Goal: Transaction & Acquisition: Purchase product/service

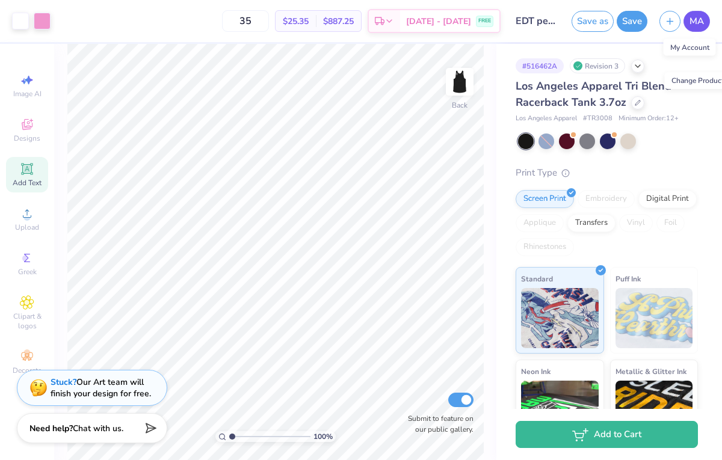
click at [699, 26] on span "MA" at bounding box center [697, 21] width 14 height 14
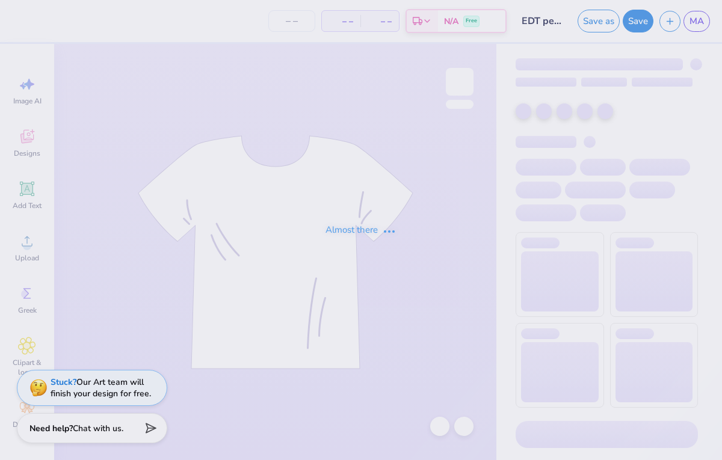
type input "35"
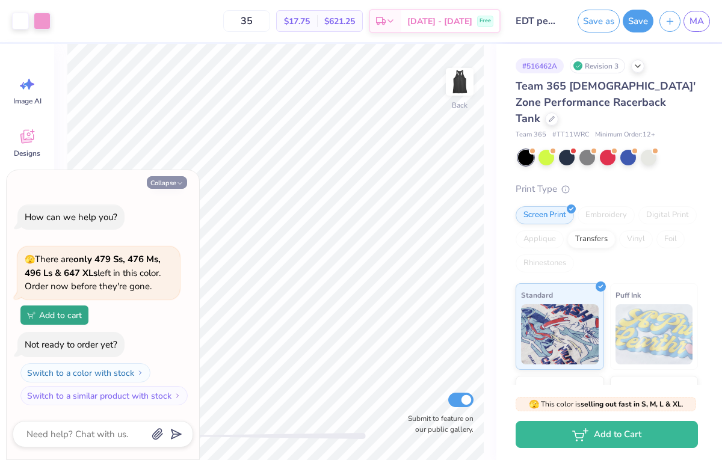
click at [175, 185] on button "Collapse" at bounding box center [167, 182] width 40 height 13
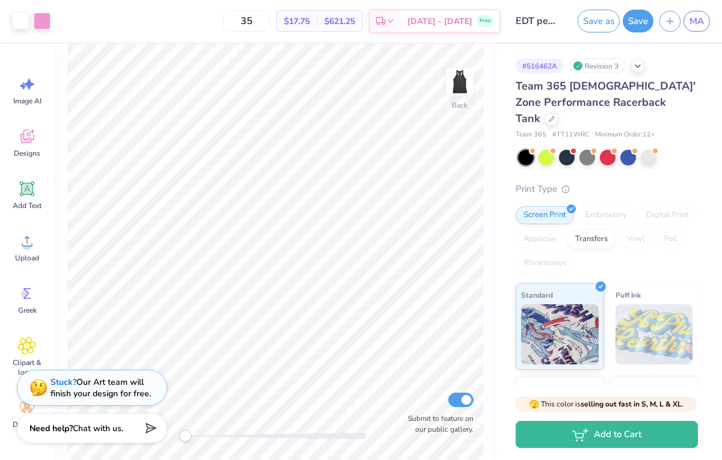
type textarea "x"
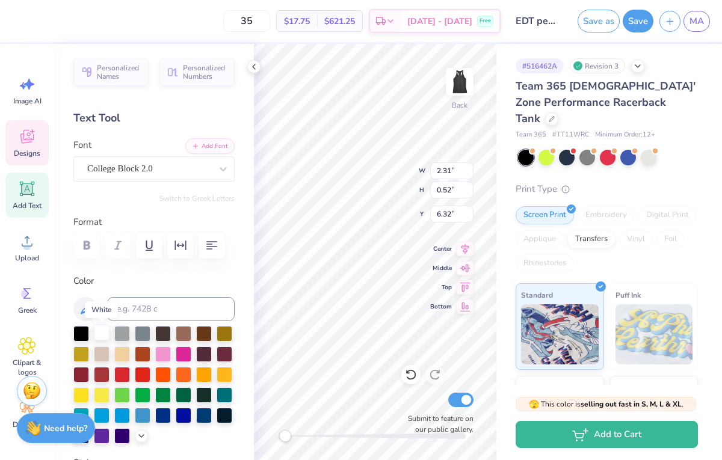
click at [100, 332] on div at bounding box center [102, 333] width 16 height 16
type input "7.62"
type input "1.83"
type input "4.49"
click at [162, 358] on div at bounding box center [163, 353] width 16 height 16
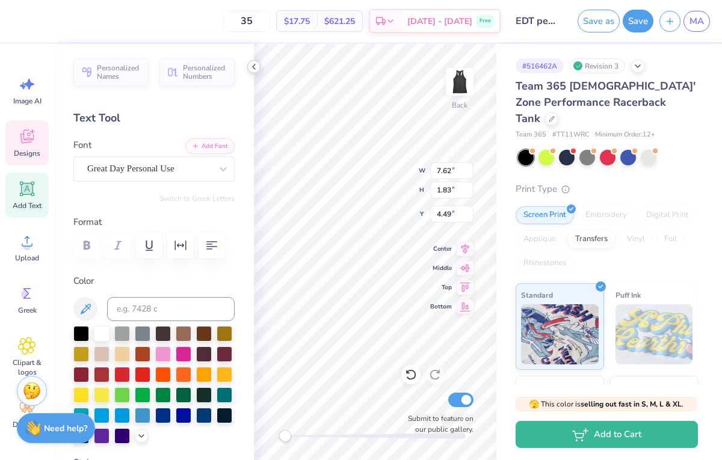
click at [253, 65] on icon at bounding box center [254, 67] width 10 height 10
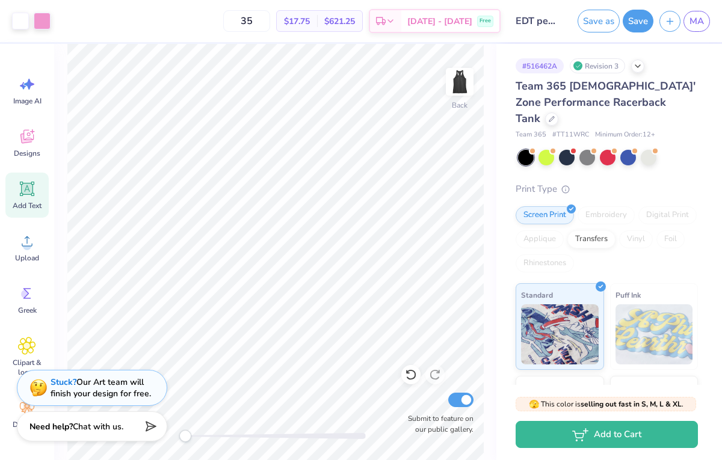
click at [117, 430] on span "Chat with us." at bounding box center [98, 426] width 51 height 11
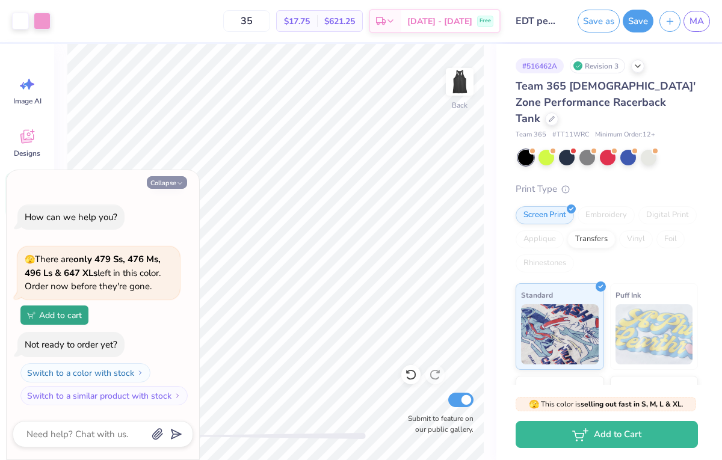
click at [176, 184] on button "Collapse" at bounding box center [167, 182] width 40 height 13
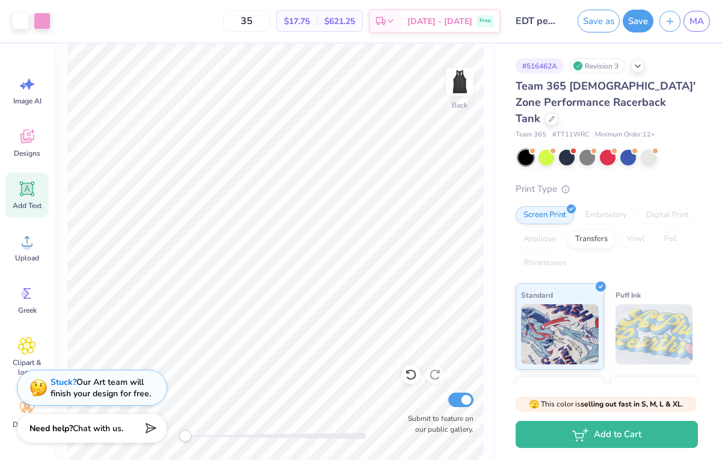
type textarea "x"
click at [637, 21] on button "Save" at bounding box center [638, 19] width 31 height 23
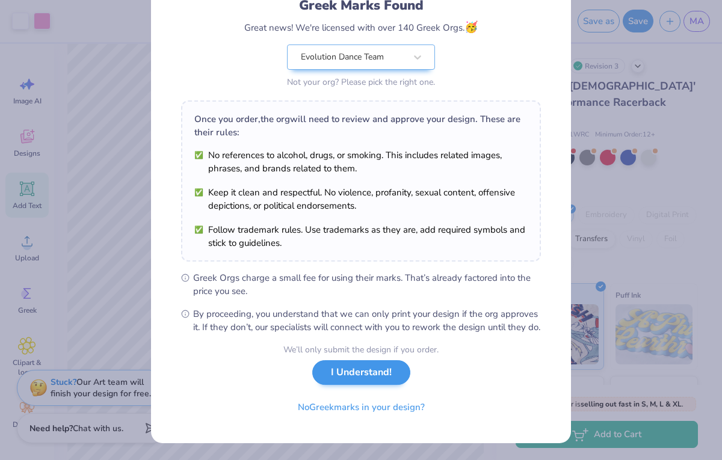
scroll to position [103, 0]
click at [374, 369] on button "I Understand!" at bounding box center [361, 373] width 98 height 25
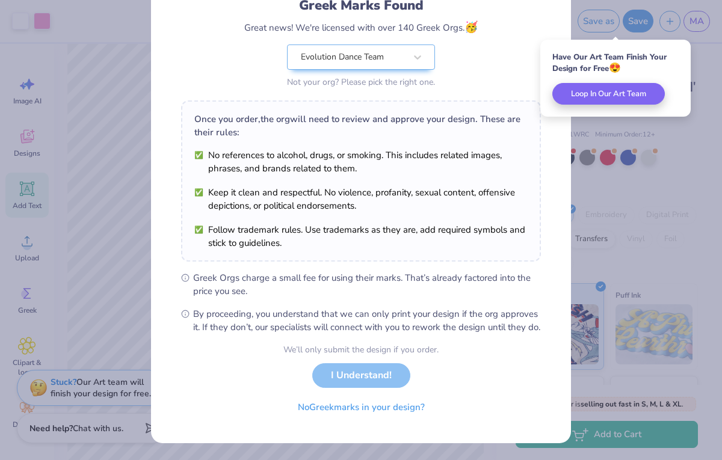
scroll to position [0, 0]
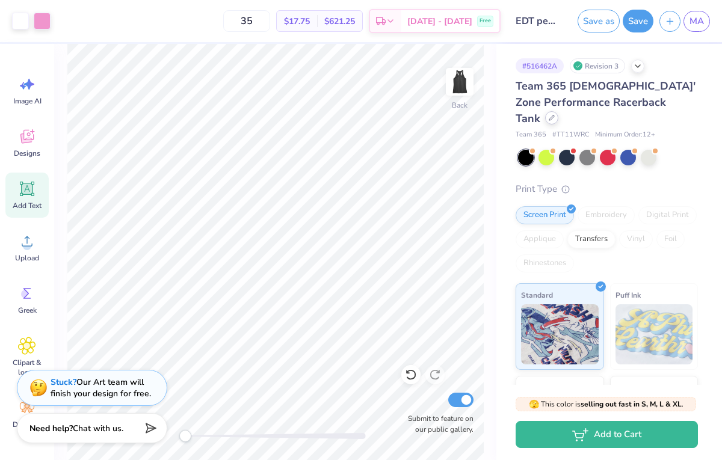
click at [559, 111] on div at bounding box center [551, 117] width 13 height 13
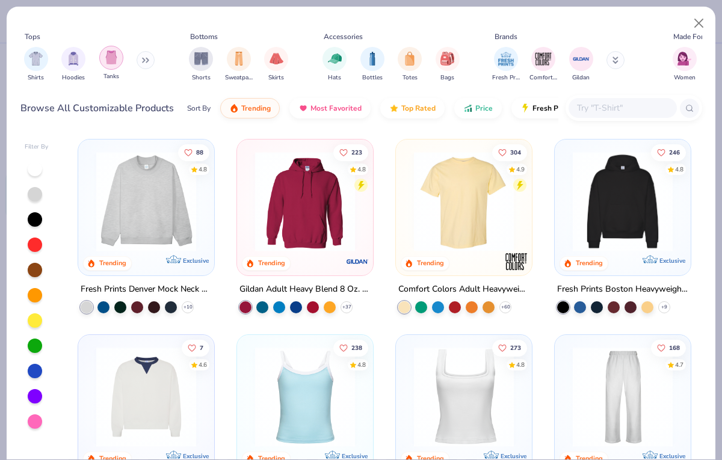
click at [112, 62] on img "filter for Tanks" at bounding box center [111, 58] width 13 height 14
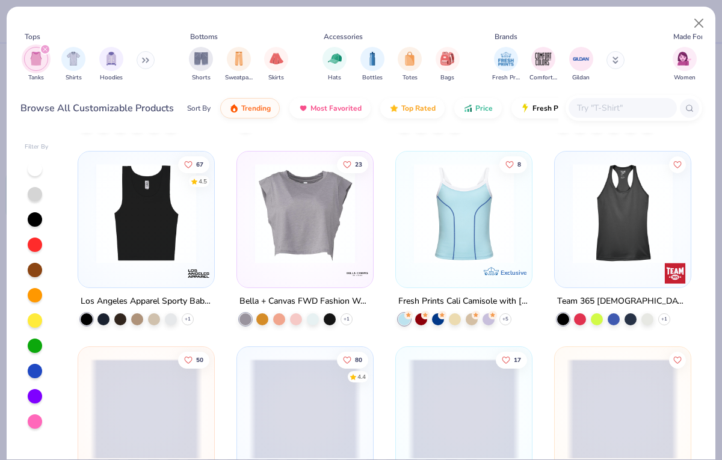
scroll to position [576, 0]
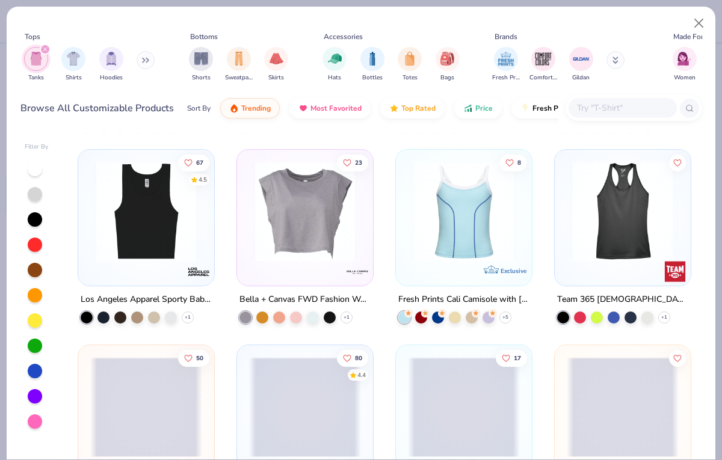
click at [175, 203] on img at bounding box center [146, 212] width 112 height 100
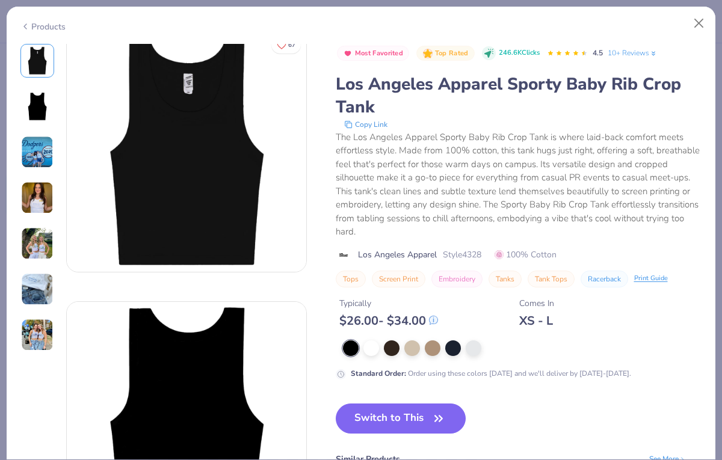
scroll to position [11, 0]
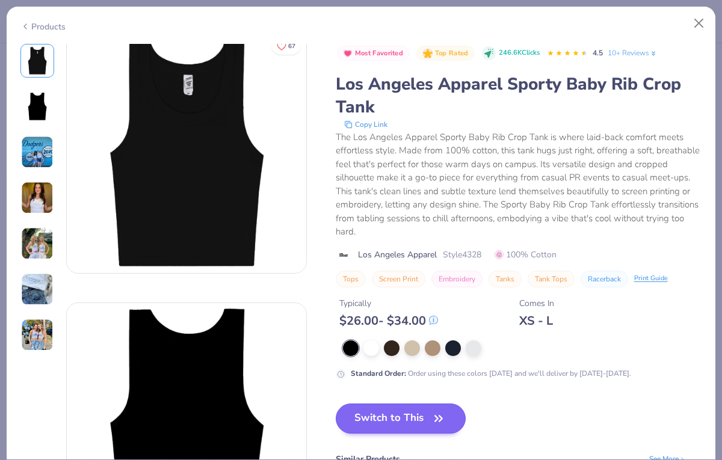
click at [395, 423] on button "Switch to This" at bounding box center [401, 419] width 131 height 30
click at [444, 413] on icon "button" at bounding box center [438, 419] width 17 height 17
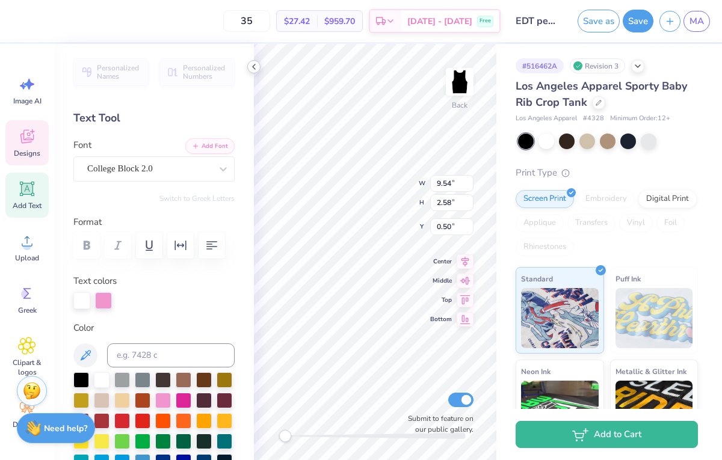
click at [253, 64] on icon at bounding box center [254, 67] width 10 height 10
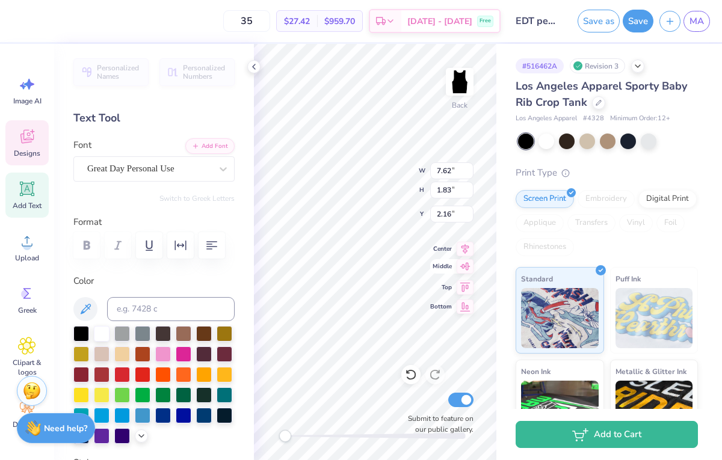
click at [434, 271] on div "Back W 7.62 7.62 " H 1.83 1.83 " Y 2.16 2.16 " Center Middle Top Bottom Submit …" at bounding box center [375, 252] width 243 height 417
type input "6.71"
type input "1.61"
type input "2.17"
click at [251, 67] on icon at bounding box center [254, 67] width 10 height 10
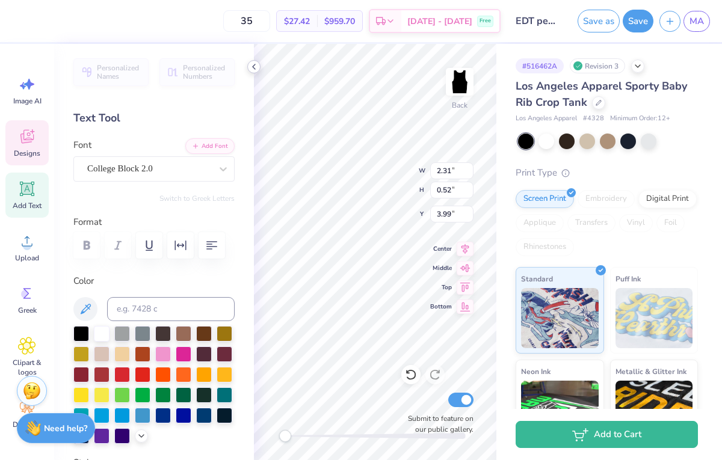
type input "6.71"
type input "1.61"
type input "2.19"
click at [254, 66] on icon at bounding box center [254, 67] width 10 height 10
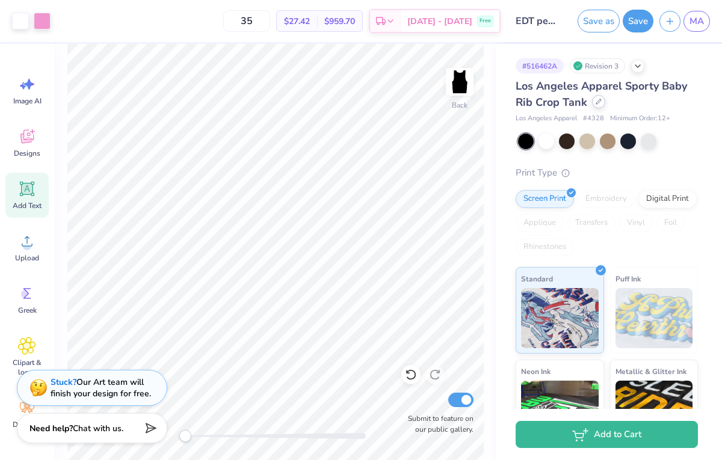
click at [601, 103] on div at bounding box center [598, 101] width 13 height 13
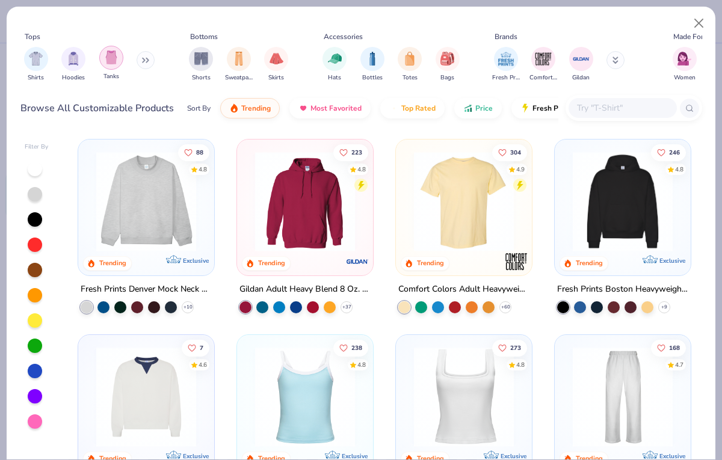
click at [119, 56] on div "filter for Tanks" at bounding box center [111, 58] width 24 height 24
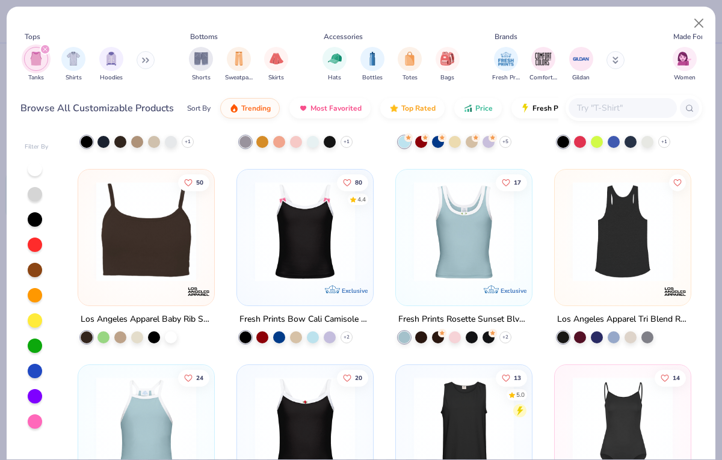
scroll to position [796, 0]
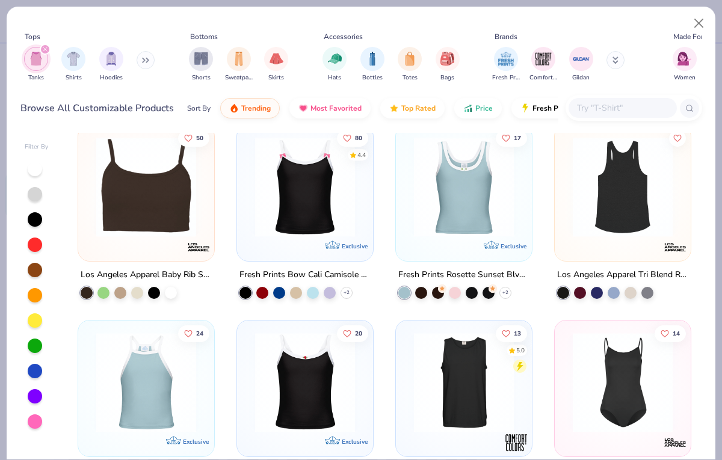
click at [604, 185] on img at bounding box center [623, 187] width 112 height 100
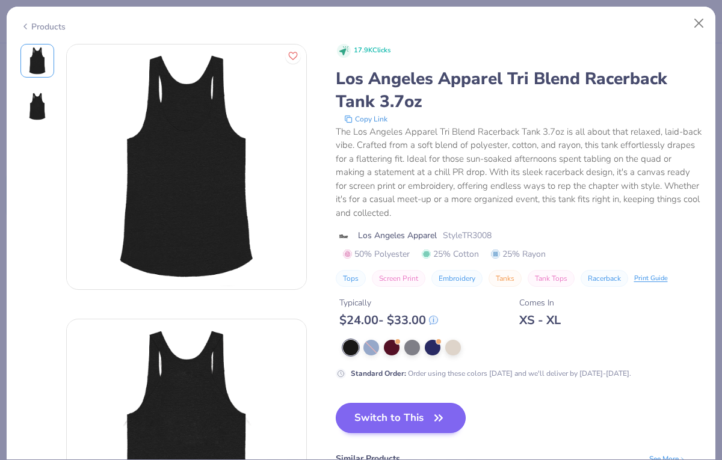
click at [407, 420] on button "Switch to This" at bounding box center [401, 418] width 131 height 30
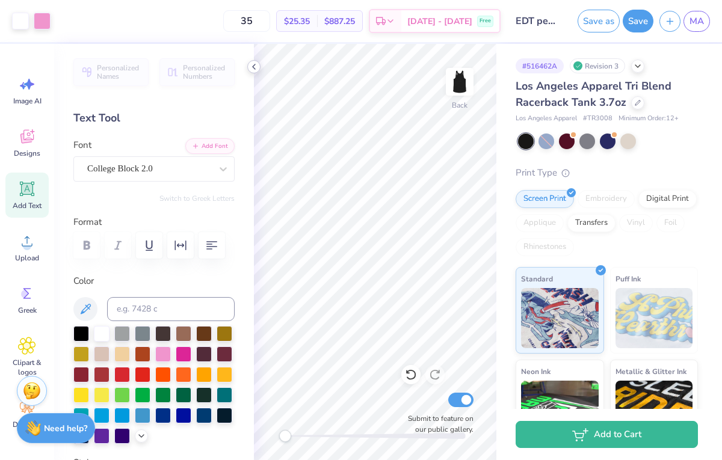
click at [251, 66] on icon at bounding box center [254, 67] width 10 height 10
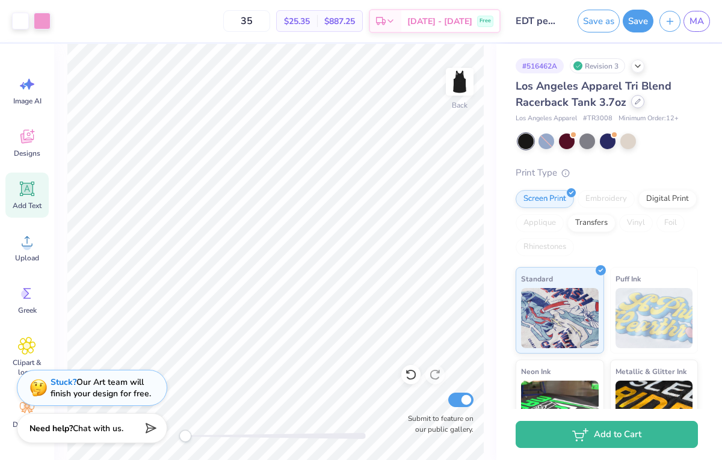
click at [635, 102] on icon at bounding box center [638, 102] width 6 height 6
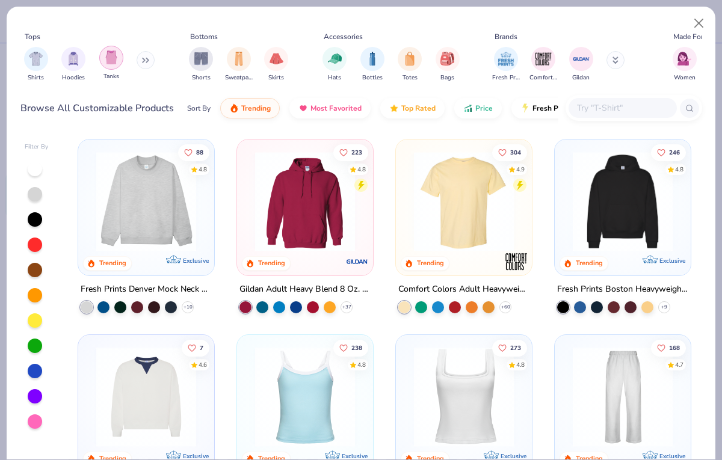
click at [110, 63] on img "filter for Tanks" at bounding box center [111, 58] width 13 height 14
click at [117, 60] on img "filter for Hoodies" at bounding box center [111, 58] width 13 height 14
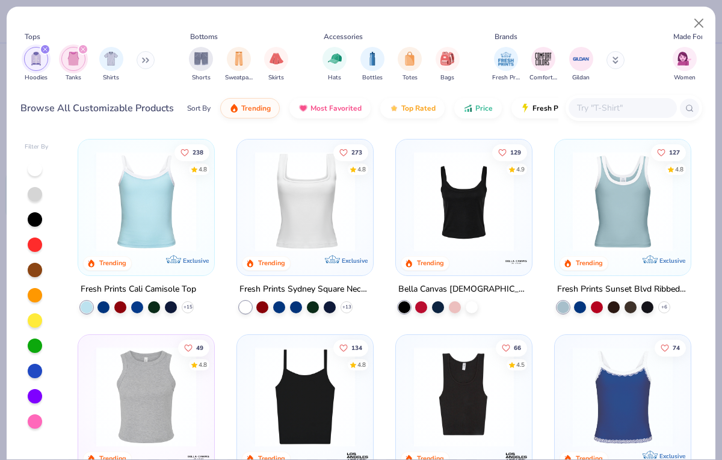
scroll to position [272, 0]
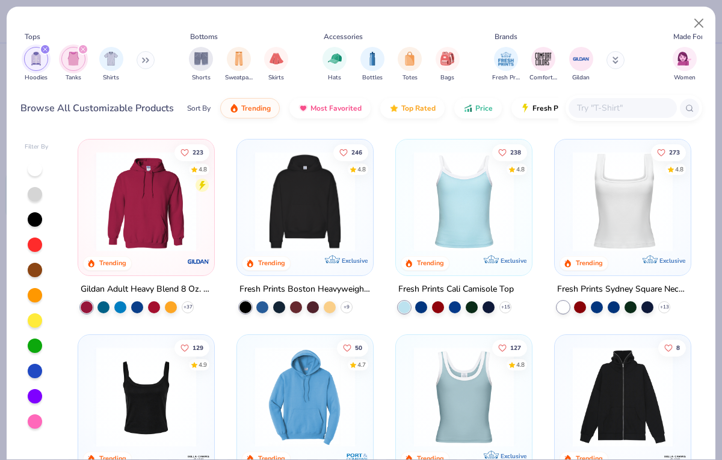
click at [45, 49] on icon "filter for Hoodies" at bounding box center [45, 50] width 4 height 4
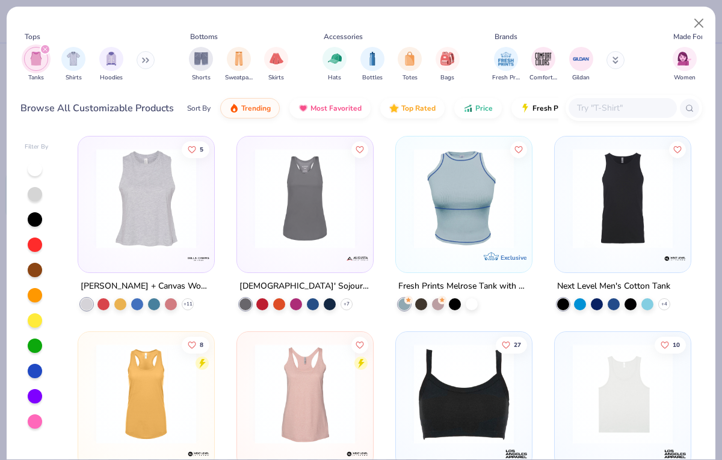
scroll to position [1378, 0]
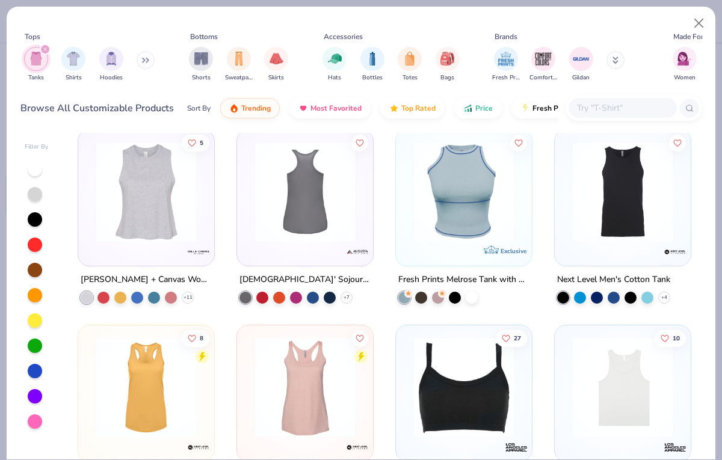
click at [249, 196] on img at bounding box center [193, 192] width 112 height 100
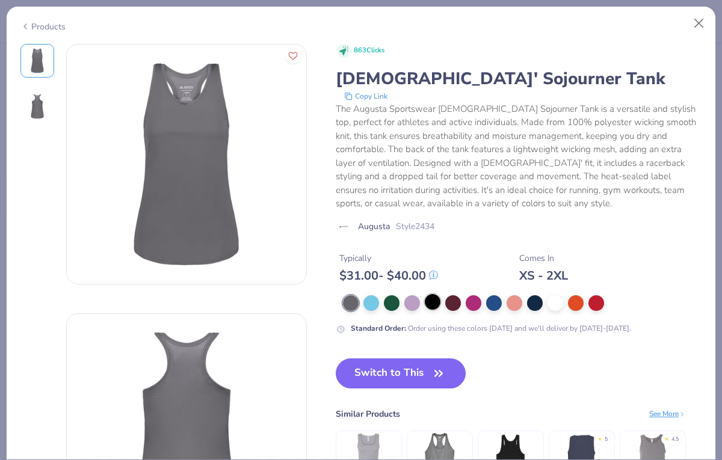
drag, startPoint x: 377, startPoint y: 376, endPoint x: 433, endPoint y: 303, distance: 91.5
click at [377, 376] on button "Switch to This" at bounding box center [401, 374] width 131 height 30
click at [433, 303] on div at bounding box center [433, 302] width 16 height 16
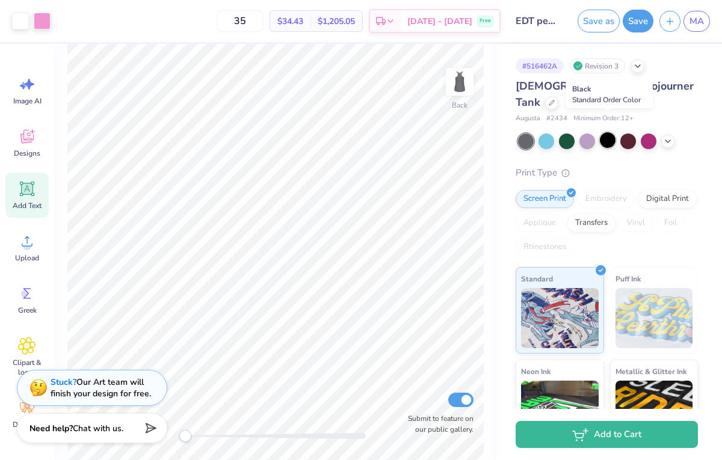
click at [607, 132] on div at bounding box center [608, 140] width 16 height 16
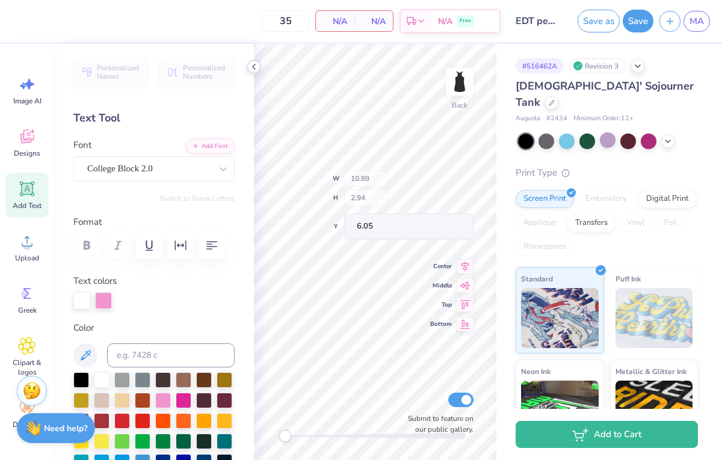
click at [250, 65] on icon at bounding box center [254, 67] width 10 height 10
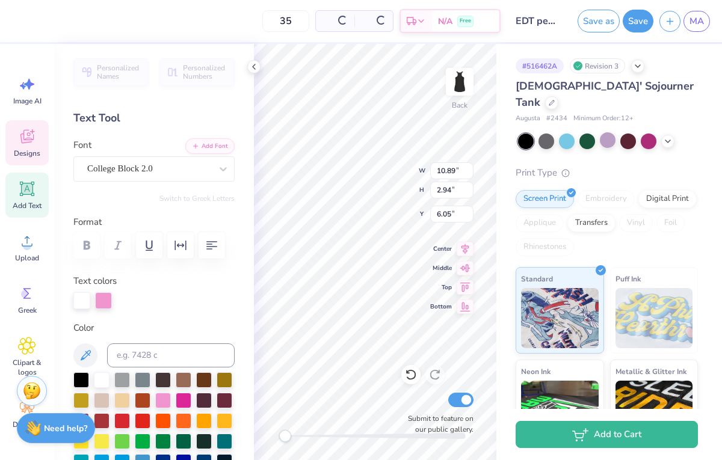
type input "9.01"
type input "2.16"
type input "7.89"
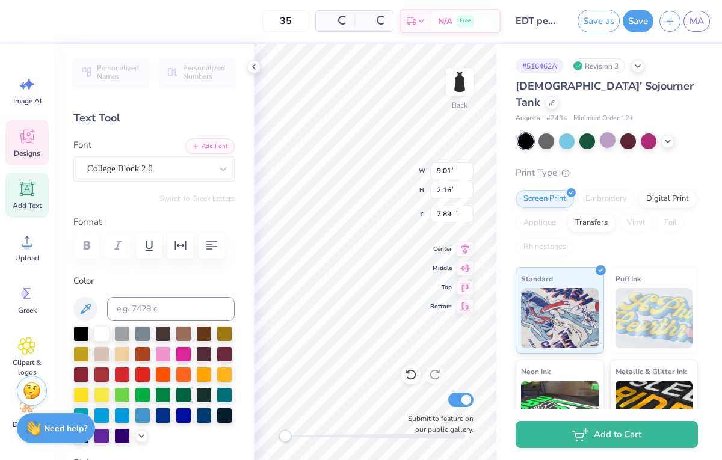
type input "2.90"
type input "0.65"
type input "10.05"
click at [258, 67] on icon at bounding box center [254, 67] width 10 height 10
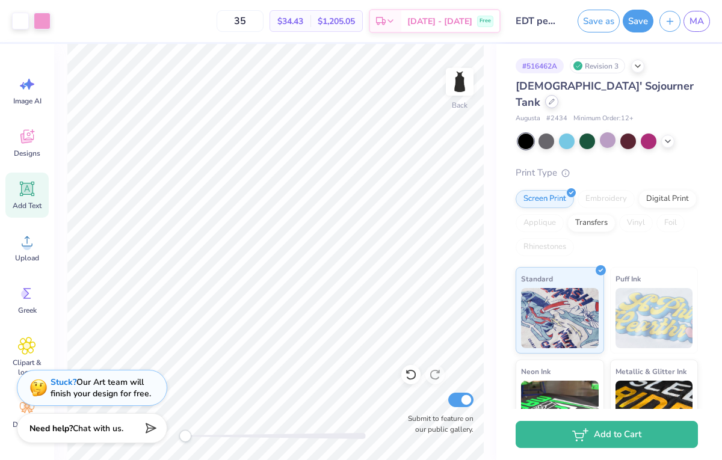
click at [559, 95] on div at bounding box center [551, 101] width 13 height 13
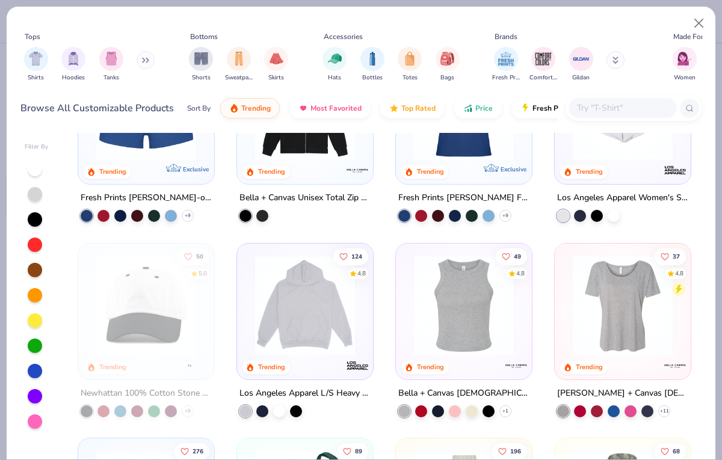
scroll to position [1070, 0]
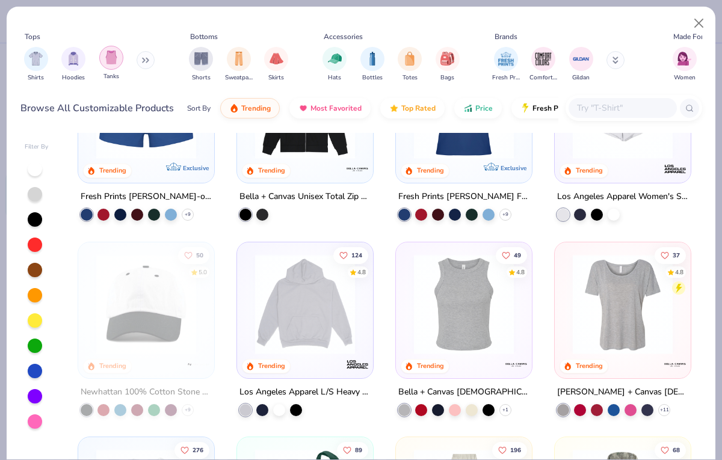
click at [114, 63] on img "filter for Tanks" at bounding box center [111, 58] width 13 height 14
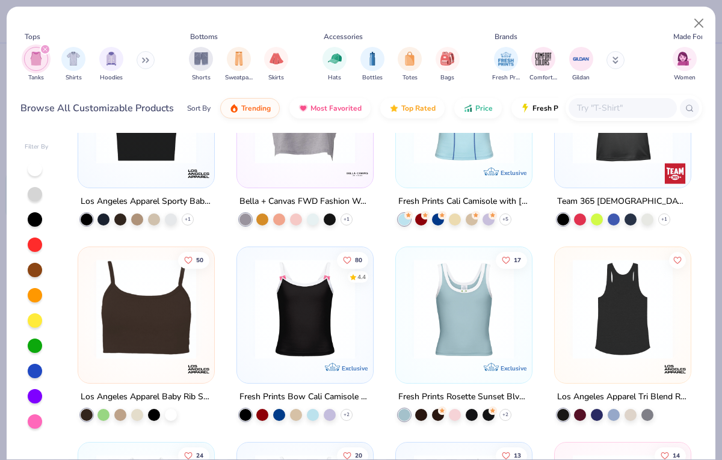
scroll to position [687, 0]
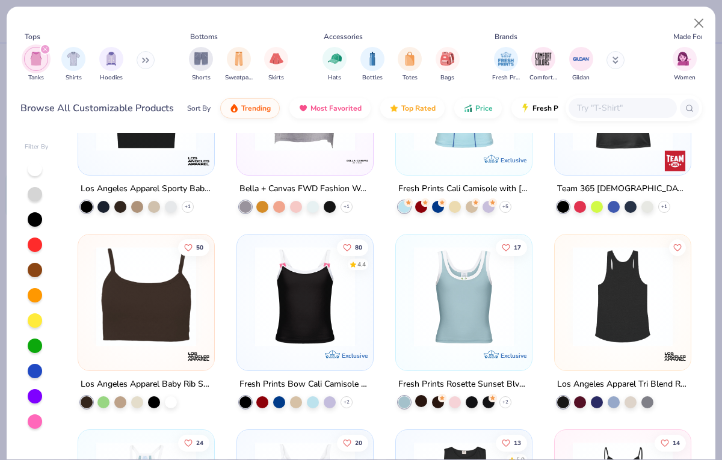
click at [421, 401] on div at bounding box center [421, 401] width 12 height 12
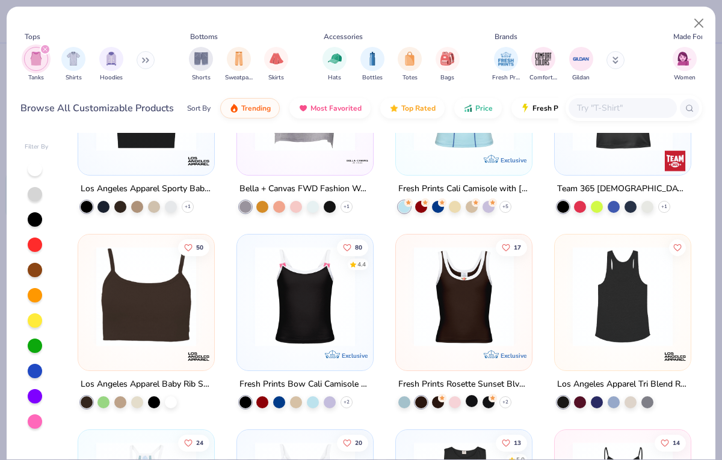
click at [470, 402] on div at bounding box center [472, 401] width 12 height 12
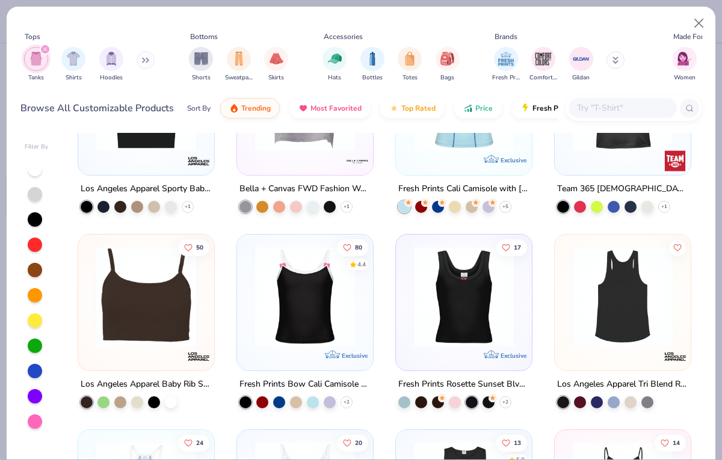
click at [436, 339] on img at bounding box center [464, 297] width 112 height 100
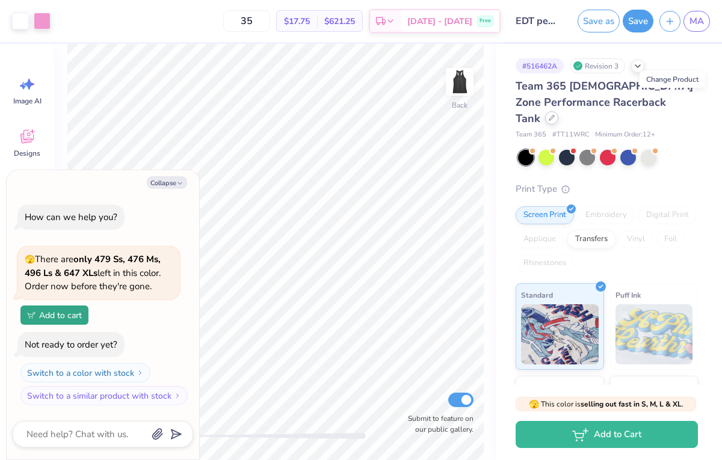
click at [555, 115] on icon at bounding box center [552, 118] width 6 height 6
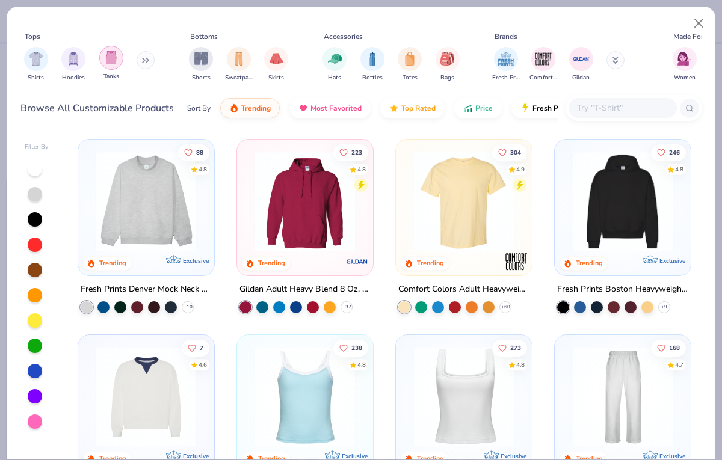
click at [107, 67] on div "filter for Tanks" at bounding box center [111, 58] width 24 height 24
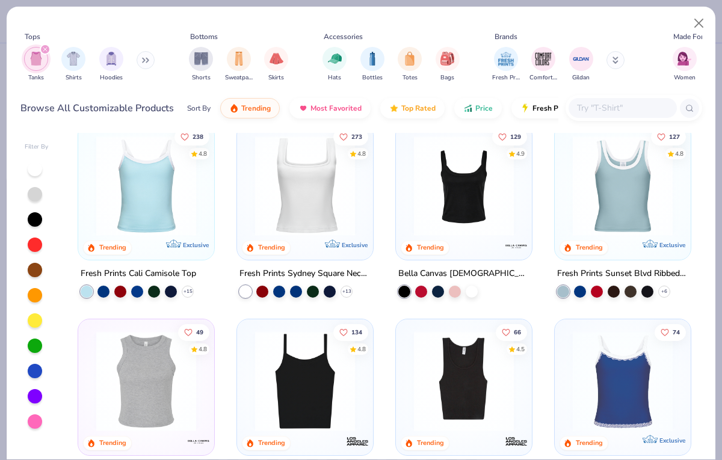
scroll to position [18, 0]
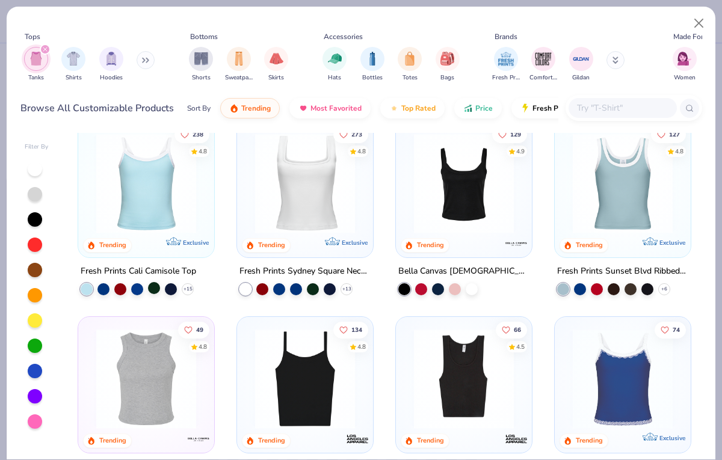
click at [156, 289] on div at bounding box center [154, 288] width 12 height 12
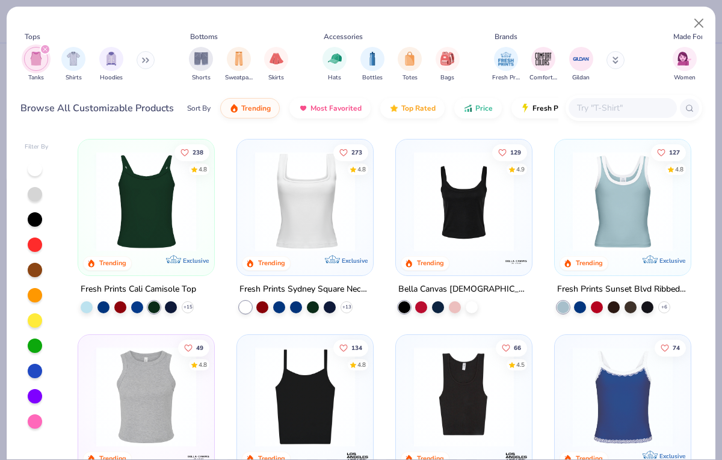
scroll to position [0, 0]
click at [167, 208] on img at bounding box center [146, 202] width 112 height 100
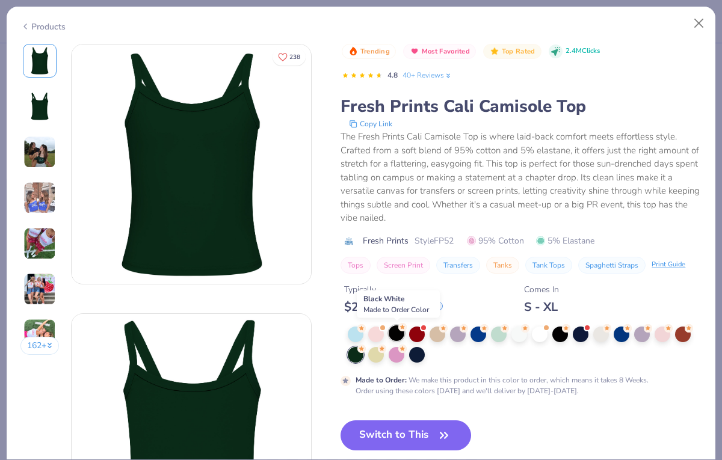
click at [399, 332] on div at bounding box center [397, 334] width 16 height 16
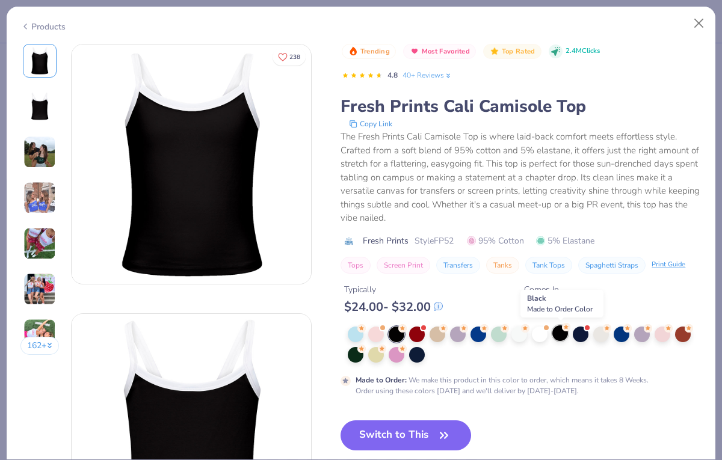
click at [564, 332] on div at bounding box center [561, 334] width 16 height 16
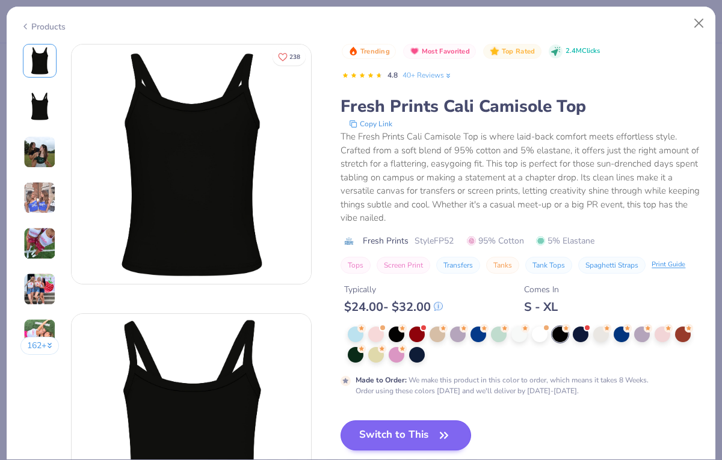
click at [448, 431] on icon "button" at bounding box center [444, 435] width 17 height 17
type textarea "x"
type input "50"
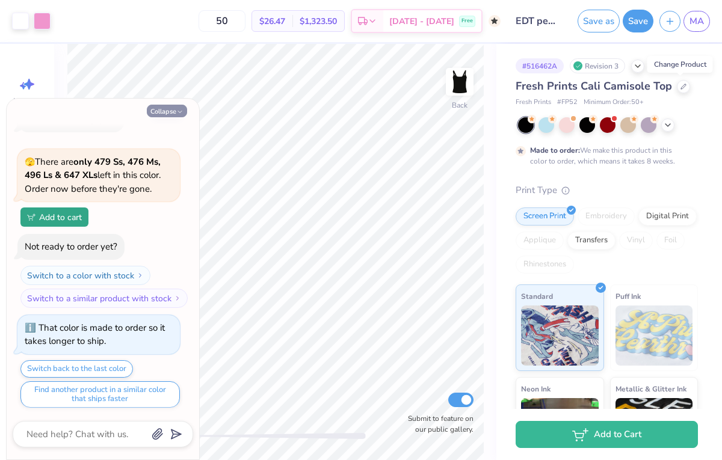
click at [179, 111] on icon "button" at bounding box center [179, 111] width 7 height 7
type textarea "x"
